Goal: Navigation & Orientation: Understand site structure

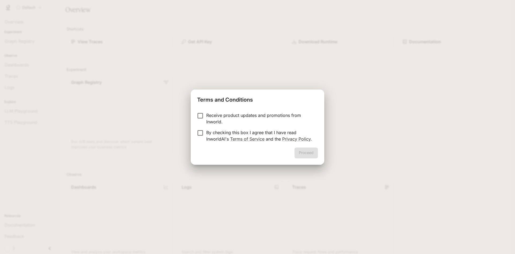
click at [220, 118] on p "Receive product updates and promotions from Inworld." at bounding box center [259, 118] width 107 height 13
click at [217, 116] on p "Receive product updates and promotions from Inworld." at bounding box center [259, 118] width 107 height 13
click at [213, 132] on p "By checking this box I agree that I have read InworldAI's Terms of Service and …" at bounding box center [259, 135] width 107 height 13
click at [302, 151] on button "Proceed" at bounding box center [306, 152] width 23 height 11
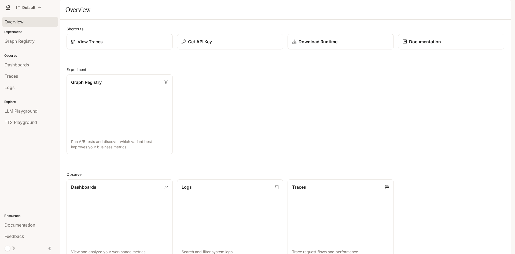
click at [18, 19] on span "Overview" at bounding box center [14, 22] width 19 height 6
click at [26, 113] on span "LLM Playground" at bounding box center [21, 111] width 33 height 6
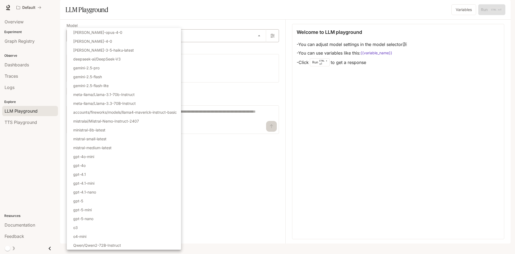
click at [95, 52] on body "Skip to main content Default Documentation Documentation Portal Overview Experi…" at bounding box center [257, 127] width 515 height 254
click at [280, 216] on div at bounding box center [257, 127] width 515 height 254
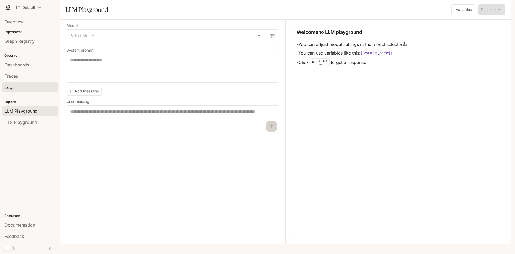
click at [7, 88] on span "Logs" at bounding box center [10, 87] width 10 height 6
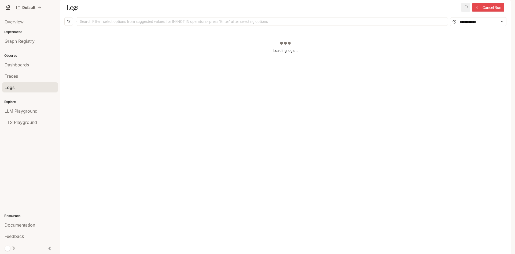
click at [12, 80] on link "Traces" at bounding box center [30, 76] width 56 height 10
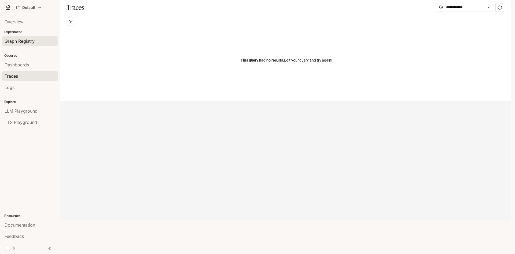
click at [25, 44] on span "Graph Registry" at bounding box center [20, 41] width 30 height 6
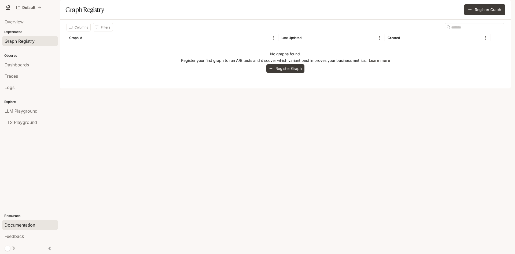
click at [15, 227] on span "Documentation" at bounding box center [20, 224] width 31 height 6
